Goal: Task Accomplishment & Management: Complete application form

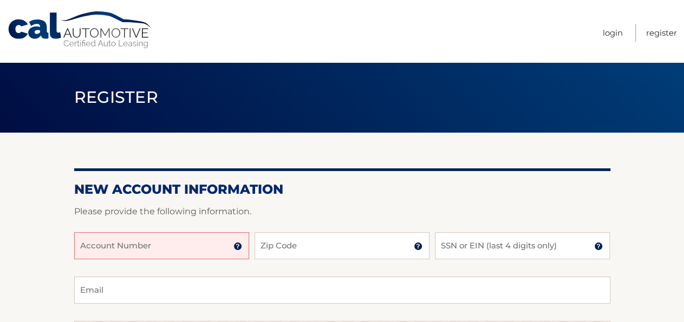
click at [95, 247] on input "Account Number" at bounding box center [161, 245] width 175 height 27
type input "4445597860"
click at [274, 247] on input "Zip Code" at bounding box center [342, 245] width 175 height 27
type input "11423"
click at [460, 245] on input "SSN or EIN (last 4 digits only)" at bounding box center [522, 245] width 175 height 27
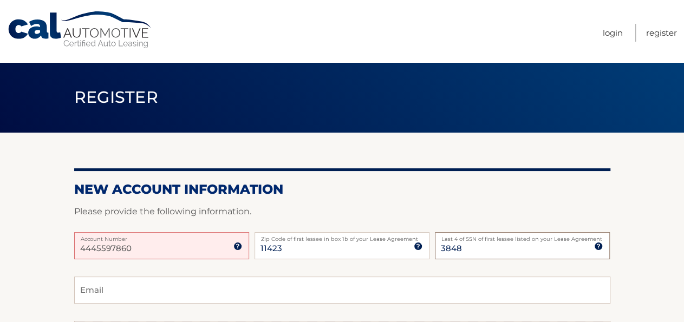
type input "3848"
click at [99, 292] on input "Email" at bounding box center [342, 290] width 536 height 27
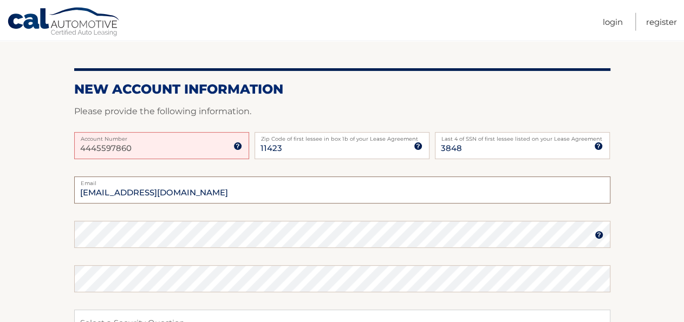
scroll to position [113, 0]
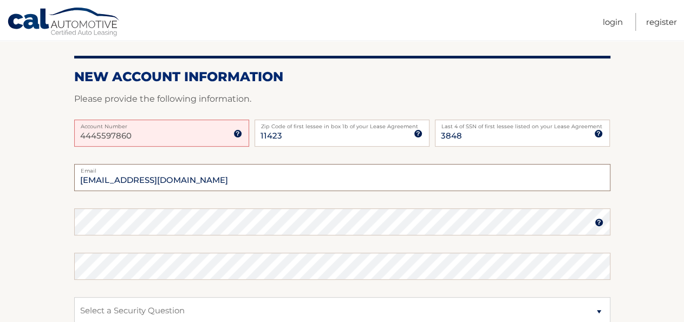
type input "kvotin@yahoo.com"
click at [85, 243] on fieldset "kvotin@yahoo.com Email Password Password should be a minimum of 6 characters an…" at bounding box center [342, 303] width 536 height 279
click at [93, 245] on fieldset "kvotin@yahoo.com Email Password Password should be a minimum of 6 characters an…" at bounding box center [342, 303] width 536 height 279
click at [83, 243] on fieldset "kvotin@yahoo.com Email Password Password should be a minimum of 6 characters an…" at bounding box center [342, 303] width 536 height 279
click at [600, 224] on img at bounding box center [599, 222] width 9 height 9
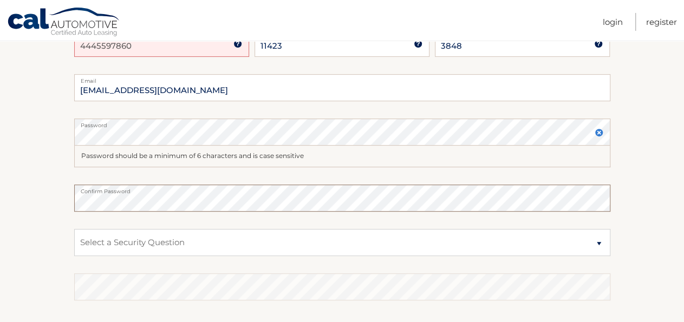
scroll to position [225, 0]
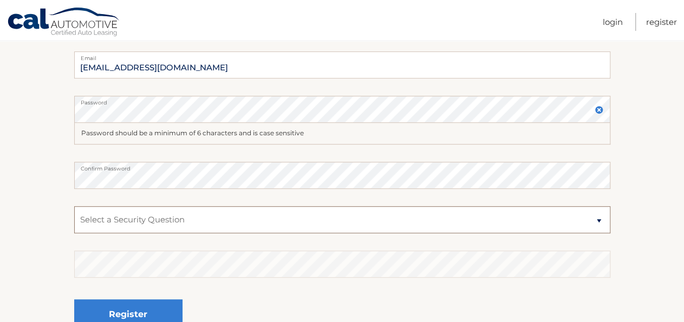
click at [74, 206] on select "Select a Security Question What was the name of your elementary school? What is…" at bounding box center [342, 219] width 536 height 27
select select "2"
click option "What is your mother’s maiden name?" at bounding box center [0, 0] width 0 height 0
click at [74, 206] on select "Select a Security Question What was the name of your elementary school? What is…" at bounding box center [342, 219] width 536 height 27
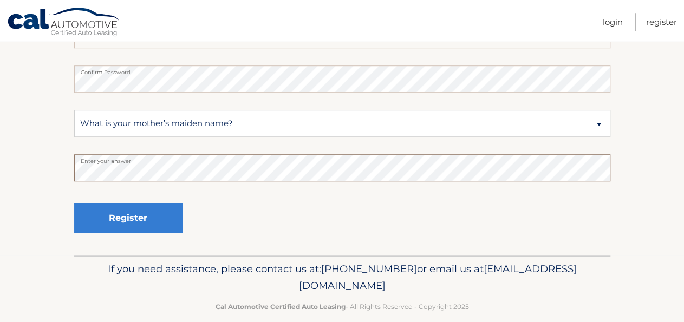
scroll to position [337, 0]
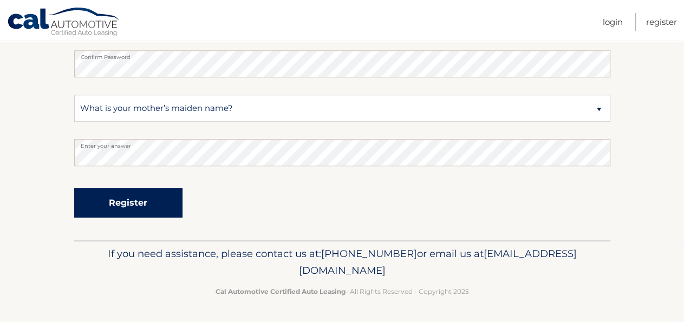
click at [126, 201] on button "Register" at bounding box center [128, 203] width 108 height 30
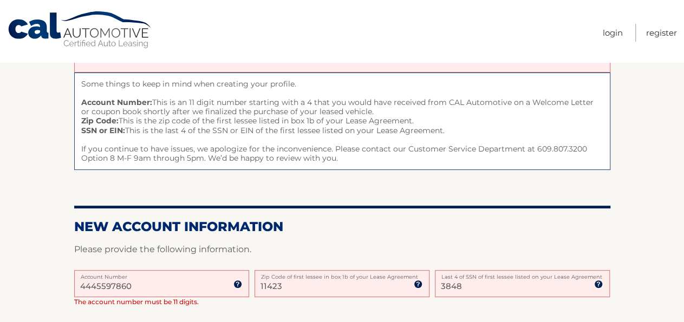
scroll to position [169, 0]
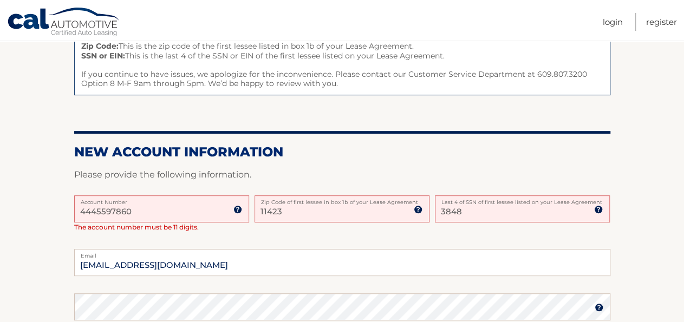
click at [124, 212] on input "4445597860" at bounding box center [161, 208] width 175 height 27
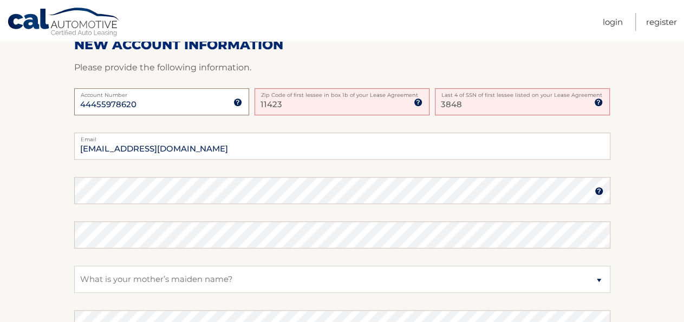
scroll to position [282, 0]
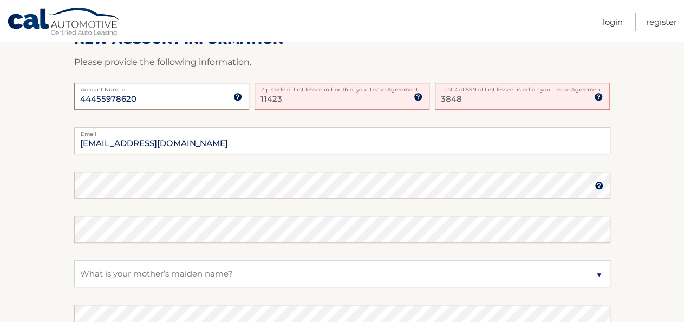
type input "44455978620"
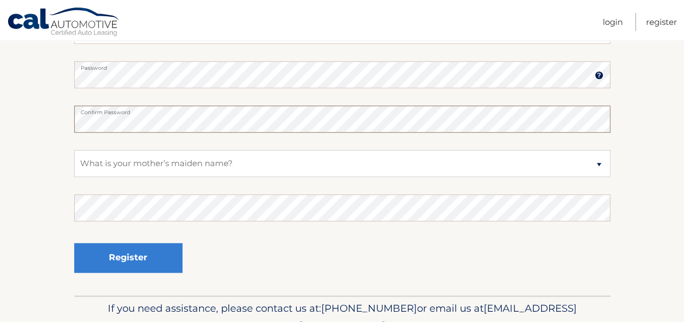
scroll to position [394, 0]
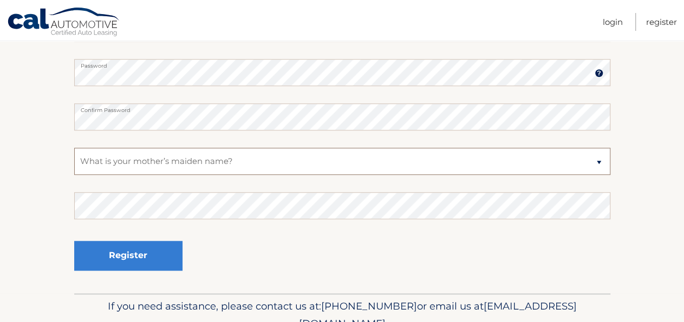
click at [74, 148] on select "Select a Security Question What was the name of your elementary school? What is…" at bounding box center [342, 161] width 536 height 27
select select "3"
click option "What street did you live on in the third grade?" at bounding box center [0, 0] width 0 height 0
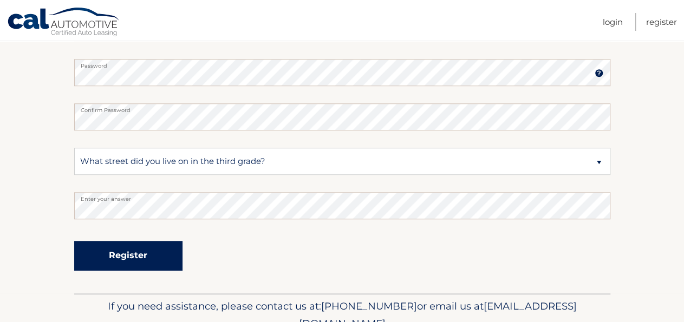
click at [116, 253] on button "Register" at bounding box center [128, 256] width 108 height 30
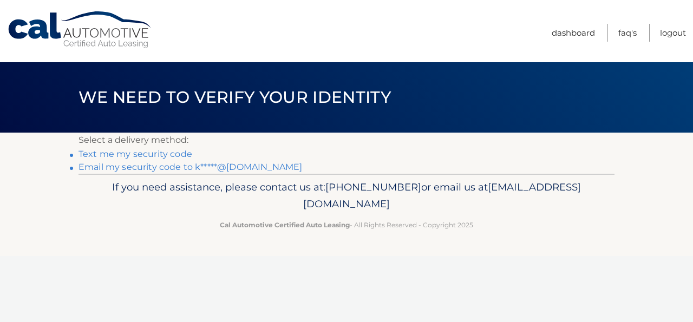
click at [146, 155] on link "Text me my security code" at bounding box center [136, 154] width 114 height 10
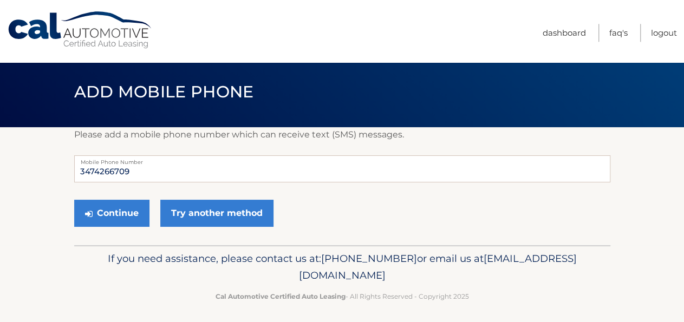
scroll to position [10, 0]
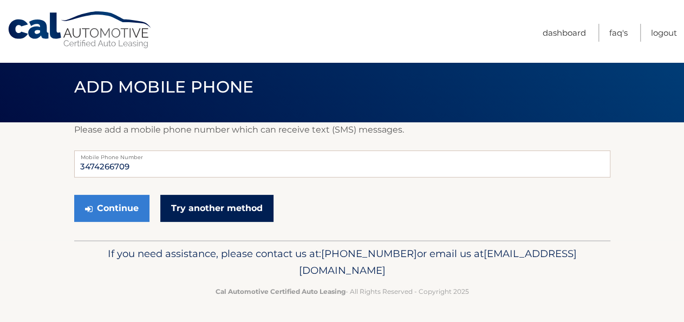
click at [194, 210] on link "Try another method" at bounding box center [216, 208] width 113 height 27
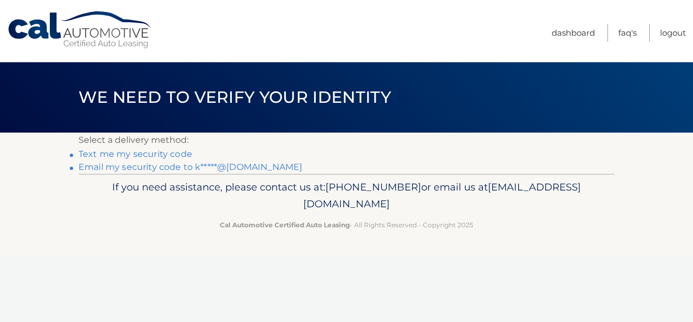
click at [106, 166] on link "Email my security code to k*****@[DOMAIN_NAME]" at bounding box center [191, 167] width 224 height 10
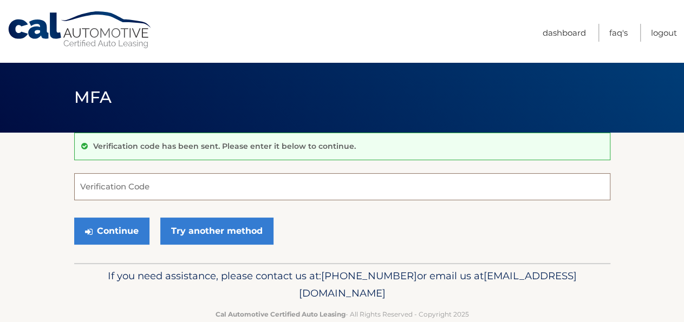
click at [122, 187] on input "Verification Code" at bounding box center [342, 186] width 536 height 27
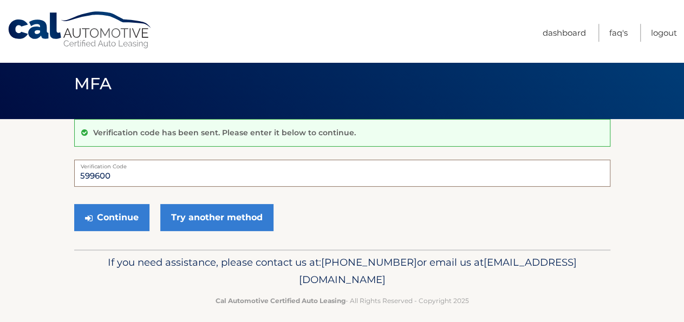
scroll to position [22, 0]
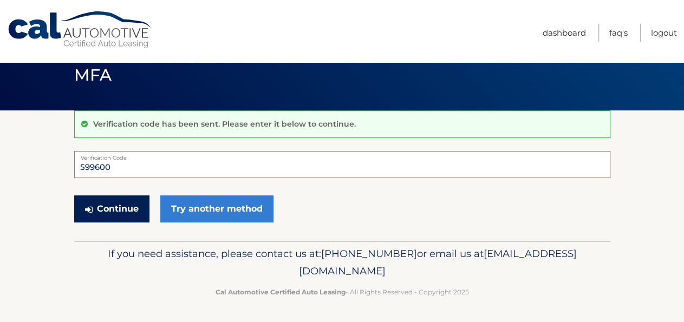
type input "599600"
click at [109, 209] on button "Continue" at bounding box center [111, 208] width 75 height 27
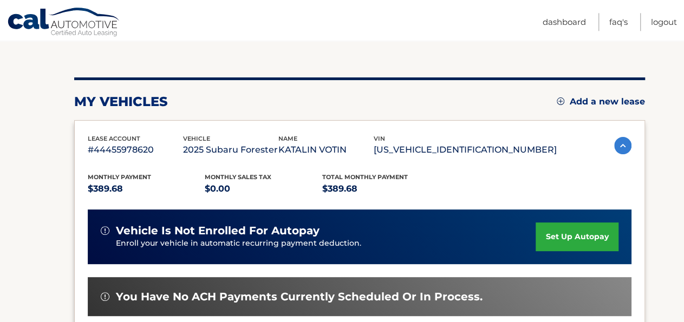
scroll to position [113, 0]
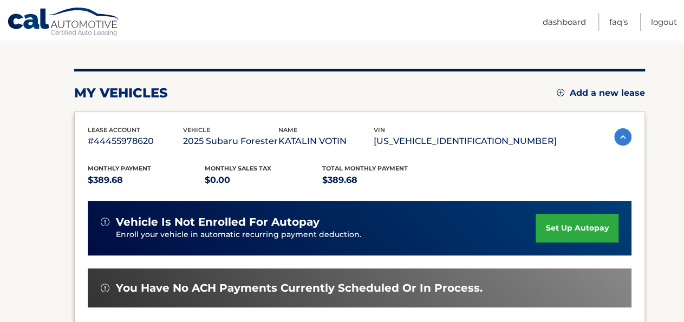
click at [556, 227] on link "set up autopay" at bounding box center [577, 228] width 82 height 29
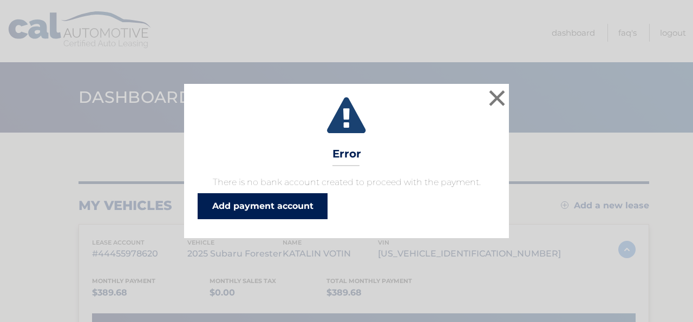
click at [286, 206] on link "Add payment account" at bounding box center [263, 206] width 130 height 26
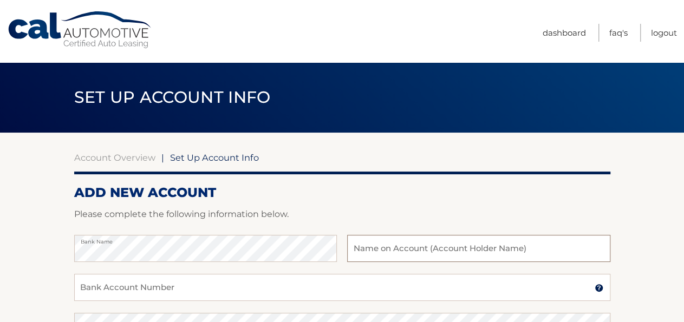
click at [364, 252] on input "text" at bounding box center [478, 248] width 263 height 27
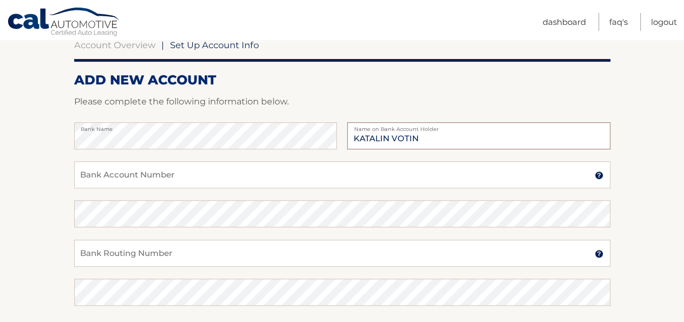
scroll to position [56, 0]
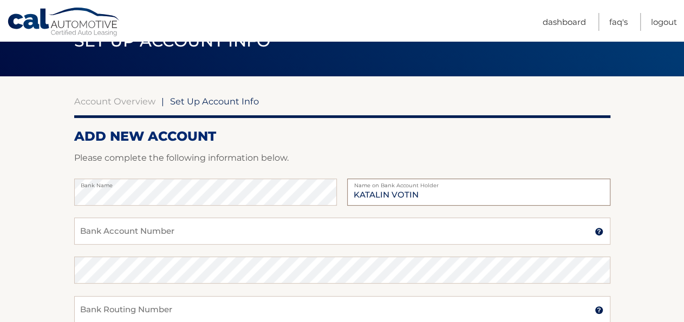
type input "KATALIN VOTIN"
click at [99, 235] on input "Bank Account Number" at bounding box center [342, 231] width 536 height 27
type input "12025677235"
click at [88, 310] on input "Bank Routing Number" at bounding box center [342, 309] width 536 height 27
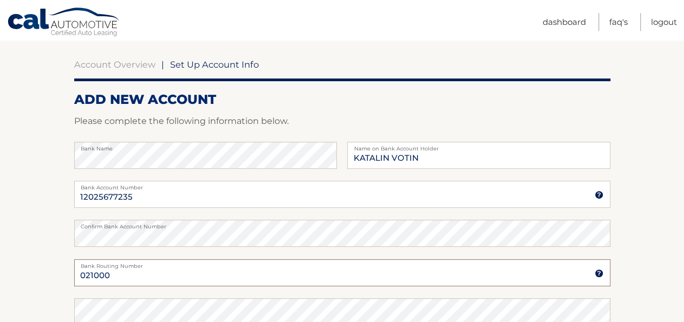
scroll to position [113, 0]
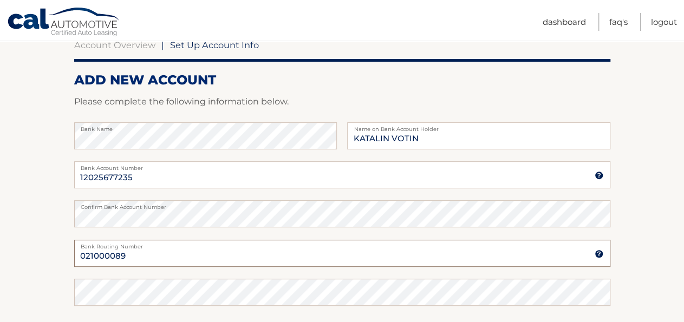
type input "021000089"
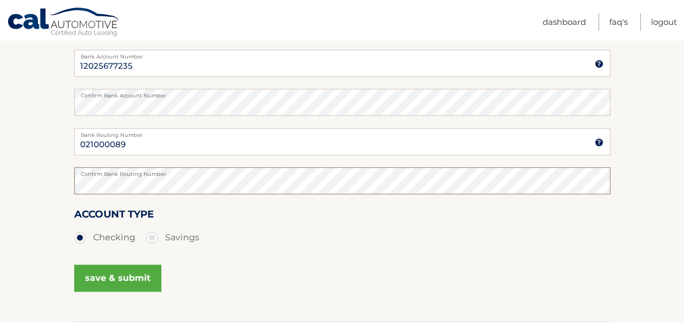
scroll to position [225, 0]
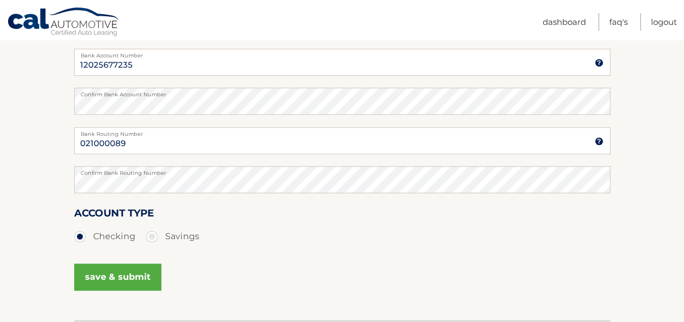
click at [112, 277] on button "save & submit" at bounding box center [117, 277] width 87 height 27
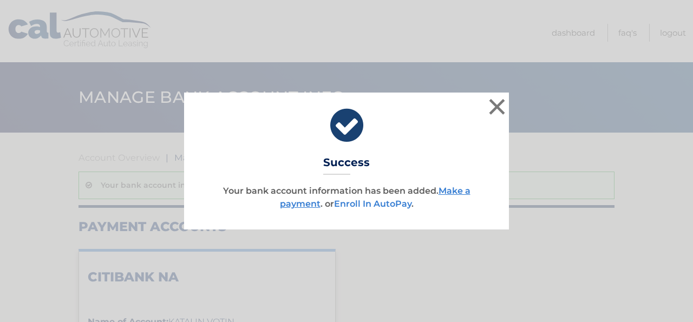
click at [364, 203] on link "Enroll In AutoPay" at bounding box center [372, 204] width 77 height 10
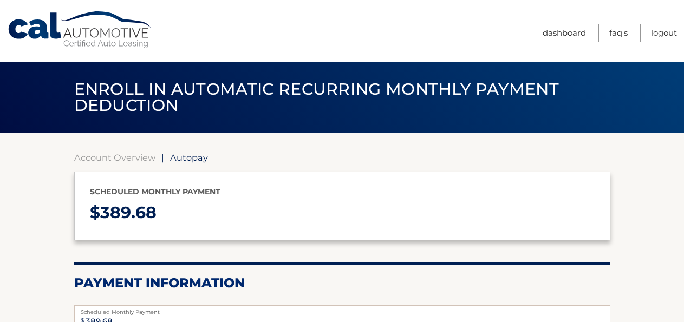
select select "Y2FmMGI1MjQtMjA0OC00MTYzLWFmMTUtOTgzMzQzMmVkMGVi"
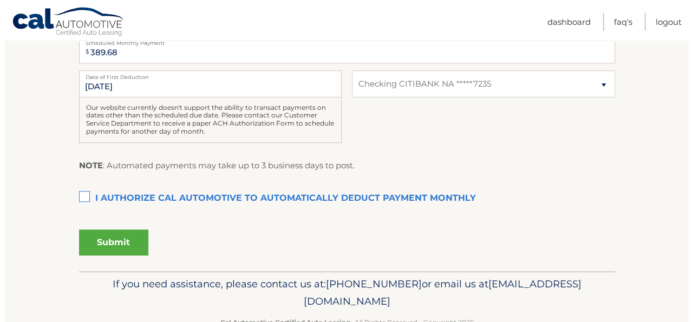
scroll to position [282, 0]
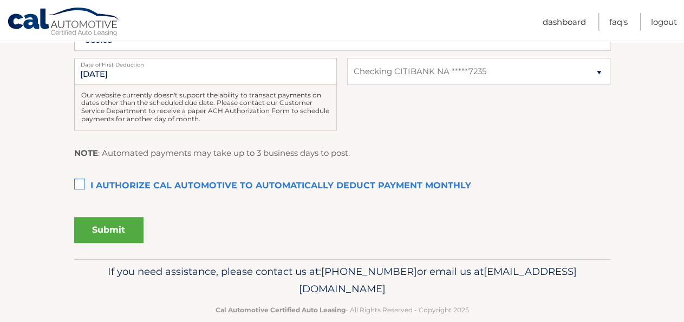
click at [77, 184] on label "I authorize cal automotive to automatically deduct payment monthly This checkbo…" at bounding box center [342, 186] width 536 height 22
click at [0, 0] on input "I authorize cal automotive to automatically deduct payment monthly This checkbo…" at bounding box center [0, 0] width 0 height 0
click at [113, 228] on button "Submit" at bounding box center [108, 230] width 69 height 26
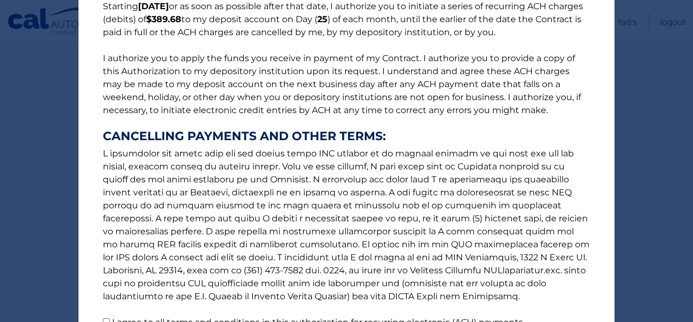
scroll to position [202, 0]
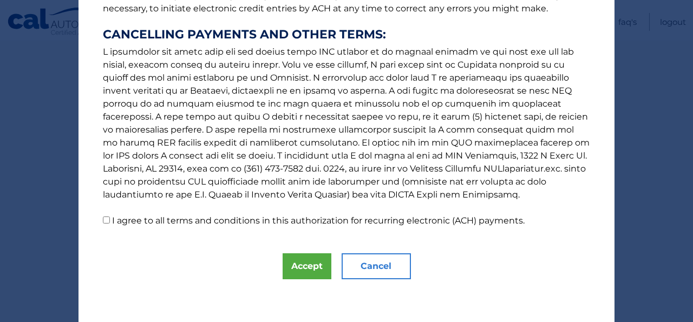
drag, startPoint x: 101, startPoint y: 220, endPoint x: 126, endPoint y: 233, distance: 27.8
click at [103, 220] on input "I agree to all terms and conditions in this authorization for recurring electro…" at bounding box center [106, 220] width 7 height 7
checkbox input "true"
click at [303, 271] on button "Accept" at bounding box center [307, 266] width 49 height 26
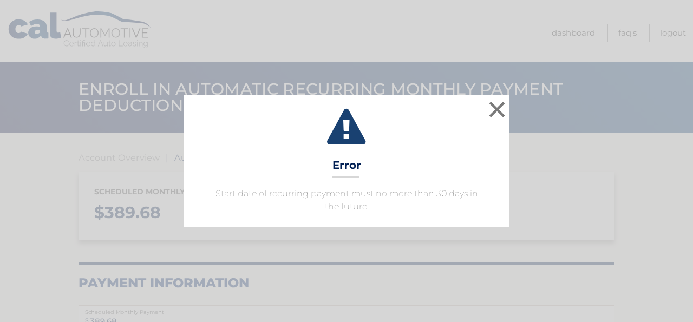
select select "Y2FmMGI1MjQtMjA0OC00MTYzLWFmMTUtOTgzMzQzMmVkMGVi"
drag, startPoint x: 497, startPoint y: 110, endPoint x: 487, endPoint y: 119, distance: 12.6
click at [497, 111] on button "×" at bounding box center [497, 110] width 22 height 22
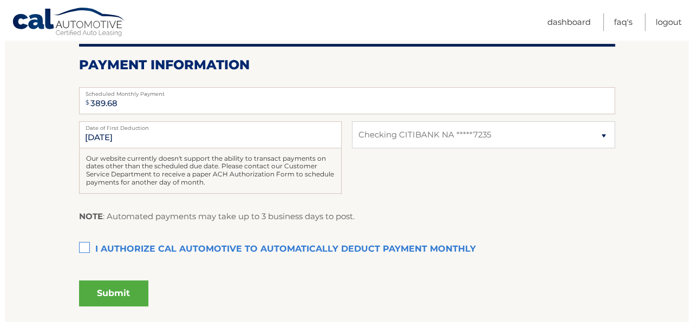
scroll to position [299, 0]
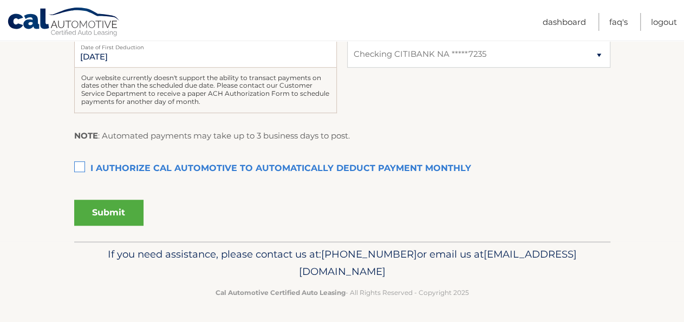
click at [80, 166] on label "I authorize cal automotive to automatically deduct payment monthly This checkbo…" at bounding box center [342, 169] width 536 height 22
click at [0, 0] on input "I authorize cal automotive to automatically deduct payment monthly This checkbo…" at bounding box center [0, 0] width 0 height 0
click at [118, 215] on button "Submit" at bounding box center [108, 213] width 69 height 26
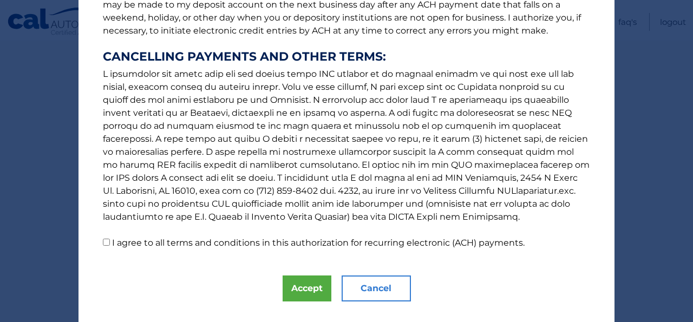
scroll to position [202, 0]
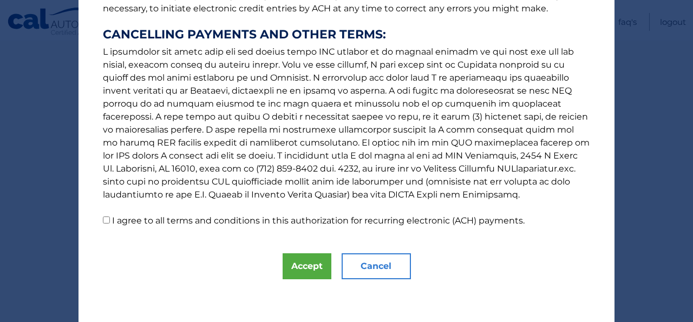
click at [103, 221] on input "I agree to all terms and conditions in this authorization for recurring electro…" at bounding box center [106, 220] width 7 height 7
checkbox input "true"
click at [297, 268] on button "Accept" at bounding box center [307, 266] width 49 height 26
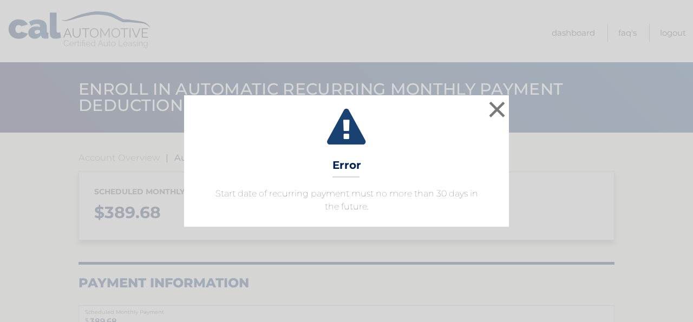
select select "Y2FmMGI1MjQtMjA0OC00MTYzLWFmMTUtOTgzMzQzMmVkMGVi"
click at [497, 108] on button "×" at bounding box center [497, 110] width 22 height 22
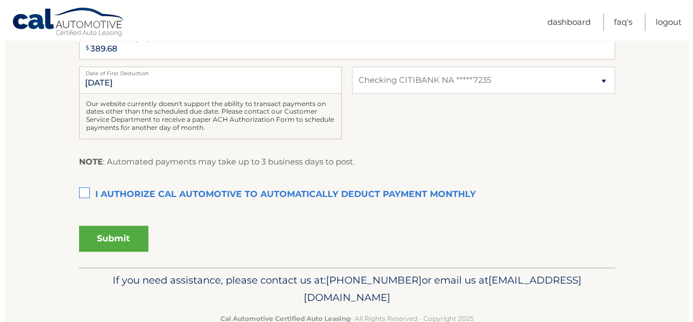
scroll to position [299, 0]
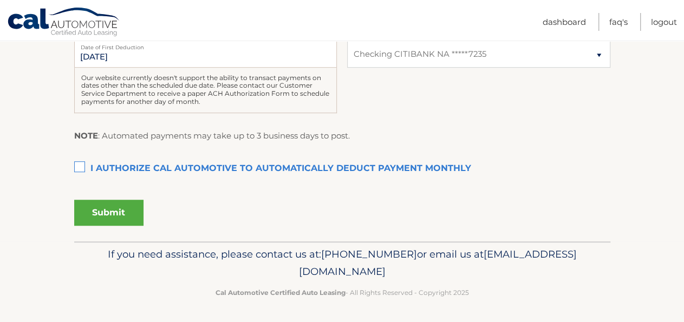
click at [80, 166] on label "I authorize cal automotive to automatically deduct payment monthly This checkbo…" at bounding box center [342, 169] width 536 height 22
click at [0, 0] on input "I authorize cal automotive to automatically deduct payment monthly This checkbo…" at bounding box center [0, 0] width 0 height 0
click at [110, 212] on button "Submit" at bounding box center [108, 213] width 69 height 26
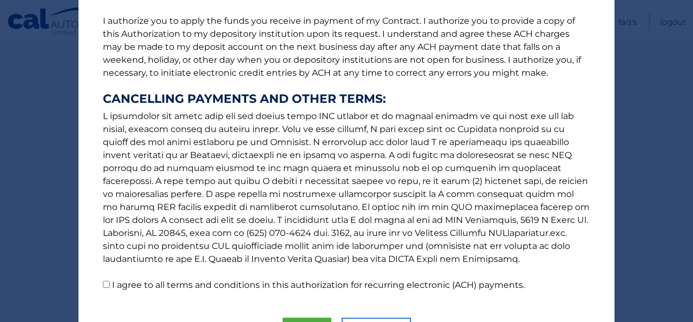
scroll to position [202, 0]
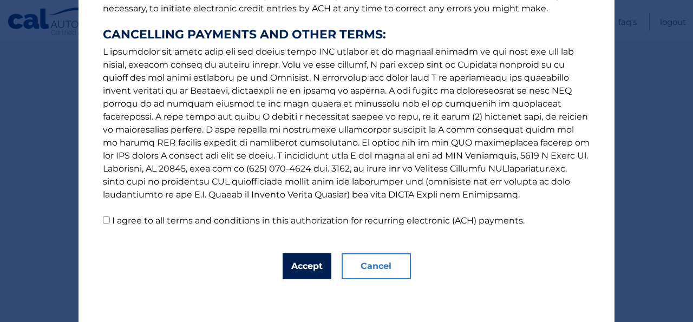
click at [304, 268] on button "Accept" at bounding box center [307, 266] width 49 height 26
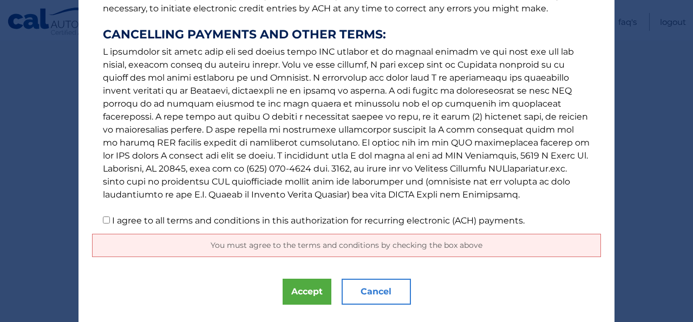
drag, startPoint x: 101, startPoint y: 221, endPoint x: 108, endPoint y: 224, distance: 6.8
click at [103, 221] on input "I agree to all terms and conditions in this authorization for recurring electro…" at bounding box center [106, 220] width 7 height 7
checkbox input "true"
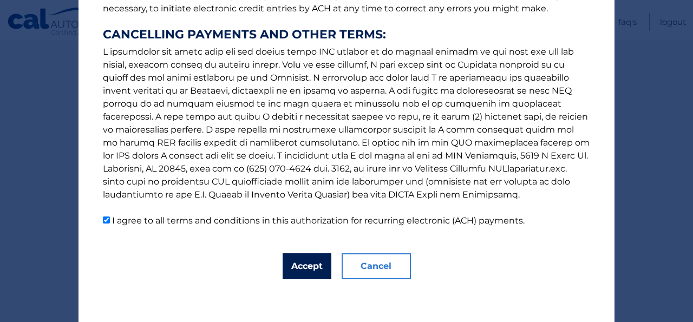
click at [303, 272] on button "Accept" at bounding box center [307, 266] width 49 height 26
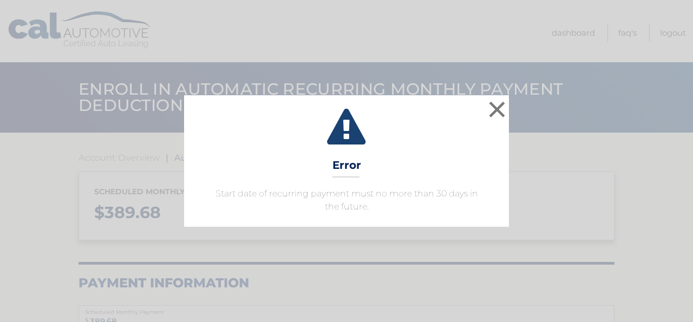
select select "Y2FmMGI1MjQtMjA0OC00MTYzLWFmMTUtOTgzMzQzMmVkMGVi"
click at [497, 113] on button "×" at bounding box center [497, 110] width 22 height 22
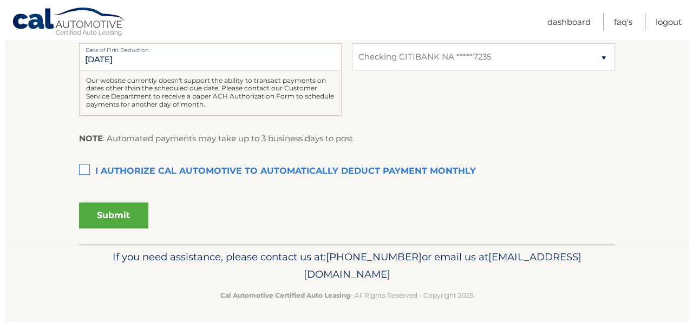
scroll to position [299, 0]
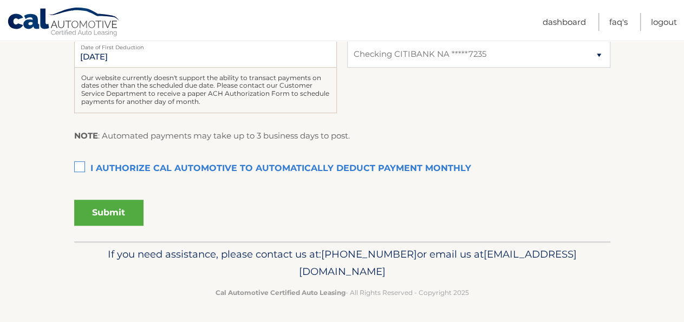
click at [80, 167] on label "I authorize cal automotive to automatically deduct payment monthly This checkbo…" at bounding box center [342, 169] width 536 height 22
click at [0, 0] on input "I authorize cal automotive to automatically deduct payment monthly This checkbo…" at bounding box center [0, 0] width 0 height 0
click at [106, 211] on button "Submit" at bounding box center [108, 213] width 69 height 26
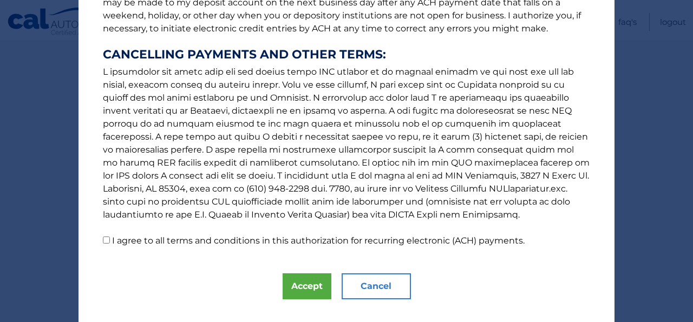
scroll to position [202, 0]
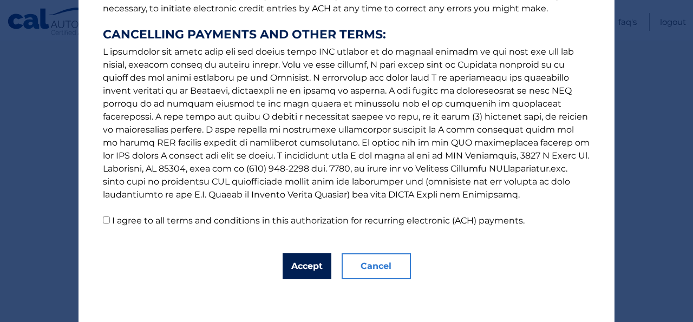
click at [302, 268] on button "Accept" at bounding box center [307, 266] width 49 height 26
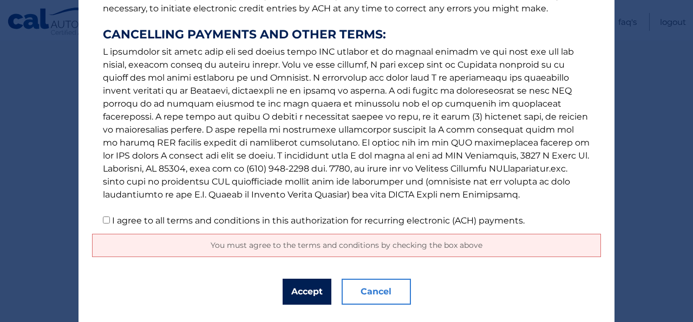
click at [315, 295] on button "Accept" at bounding box center [307, 292] width 49 height 26
drag, startPoint x: 100, startPoint y: 219, endPoint x: 112, endPoint y: 229, distance: 15.4
click at [103, 220] on input "I agree to all terms and conditions in this authorization for recurring electro…" at bounding box center [106, 220] width 7 height 7
checkbox input "true"
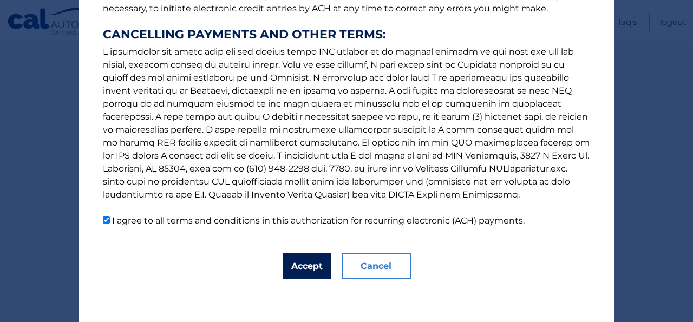
click at [306, 268] on button "Accept" at bounding box center [307, 266] width 49 height 26
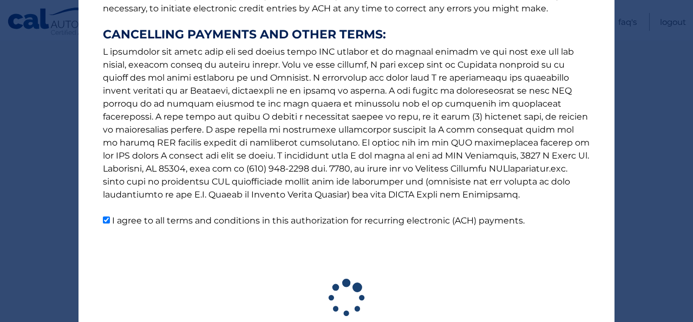
scroll to position [269, 0]
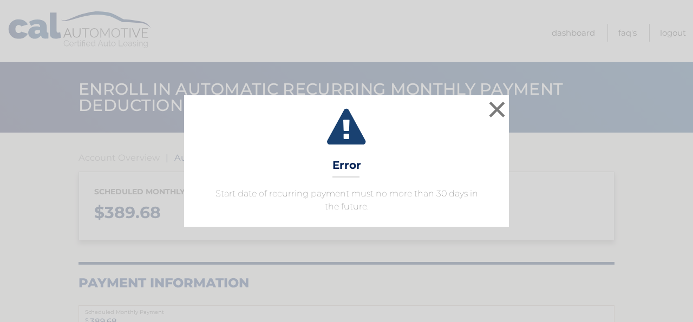
select select "Y2FmMGI1MjQtMjA0OC00MTYzLWFmMTUtOTgzMzQzMmVkMGVi"
drag, startPoint x: 494, startPoint y: 100, endPoint x: 494, endPoint y: 110, distance: 10.3
click at [494, 106] on button "×" at bounding box center [497, 110] width 22 height 22
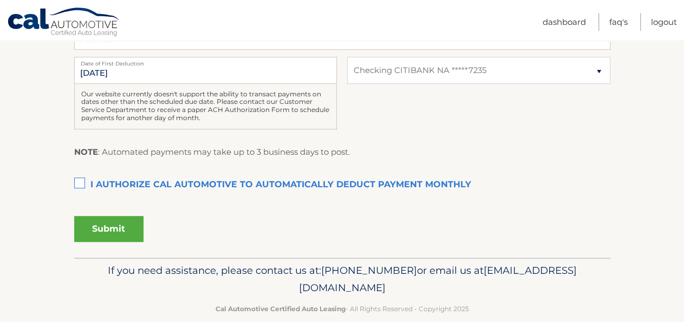
scroll to position [299, 0]
